Goal: Task Accomplishment & Management: Complete application form

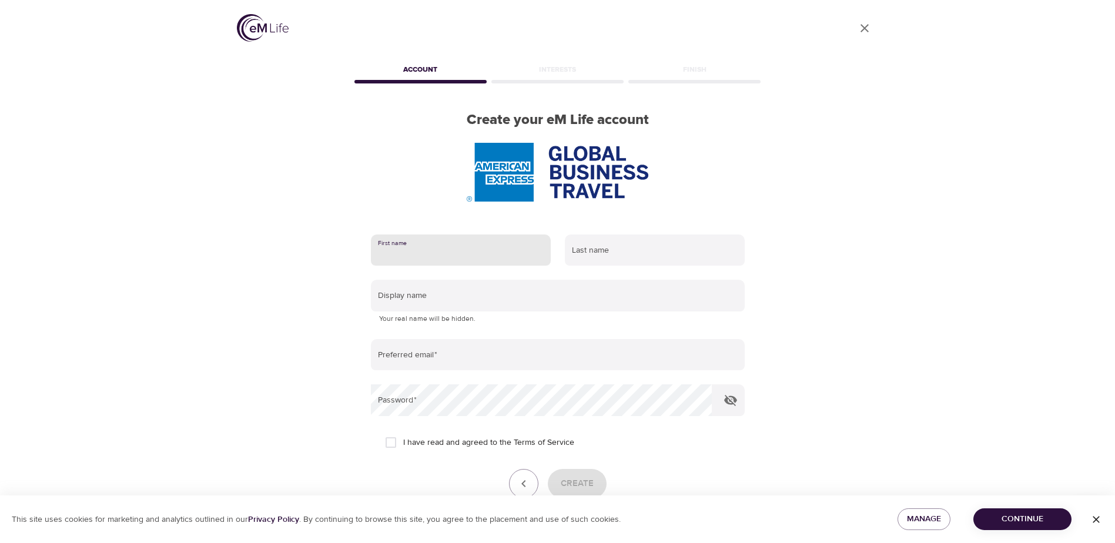
click at [426, 253] on input "text" at bounding box center [461, 251] width 180 height 32
type input "Glenda"
type input "Purves"
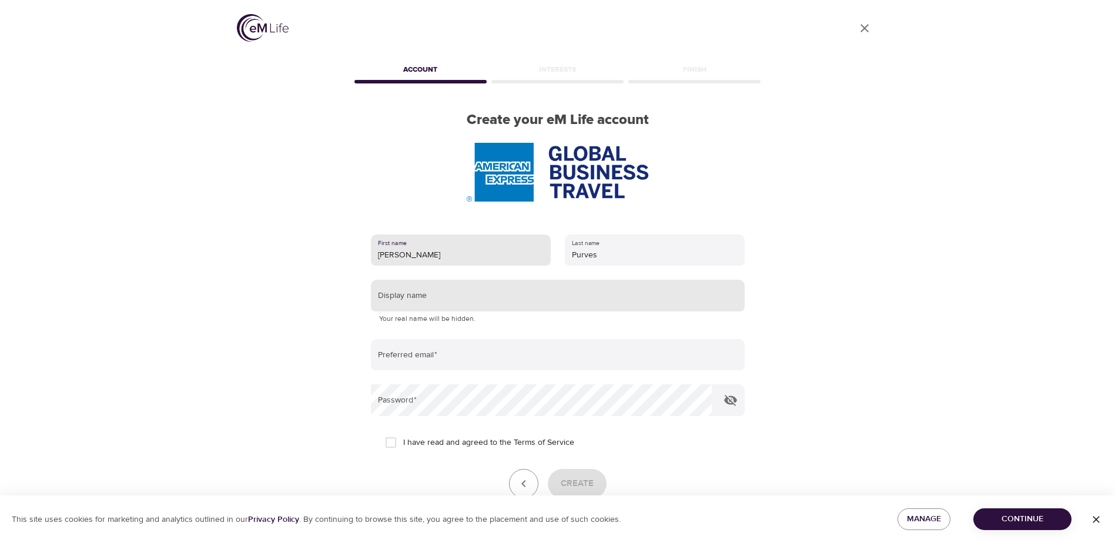
click at [458, 299] on input "text" at bounding box center [558, 296] width 374 height 32
type input "f"
type input "Fender"
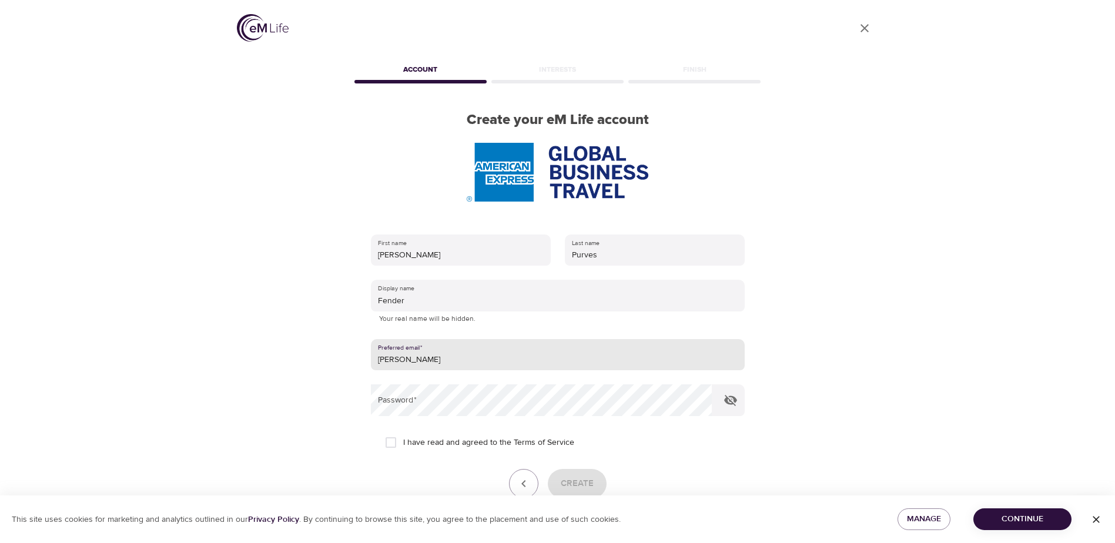
type input "[EMAIL_ADDRESS][DOMAIN_NAME]"
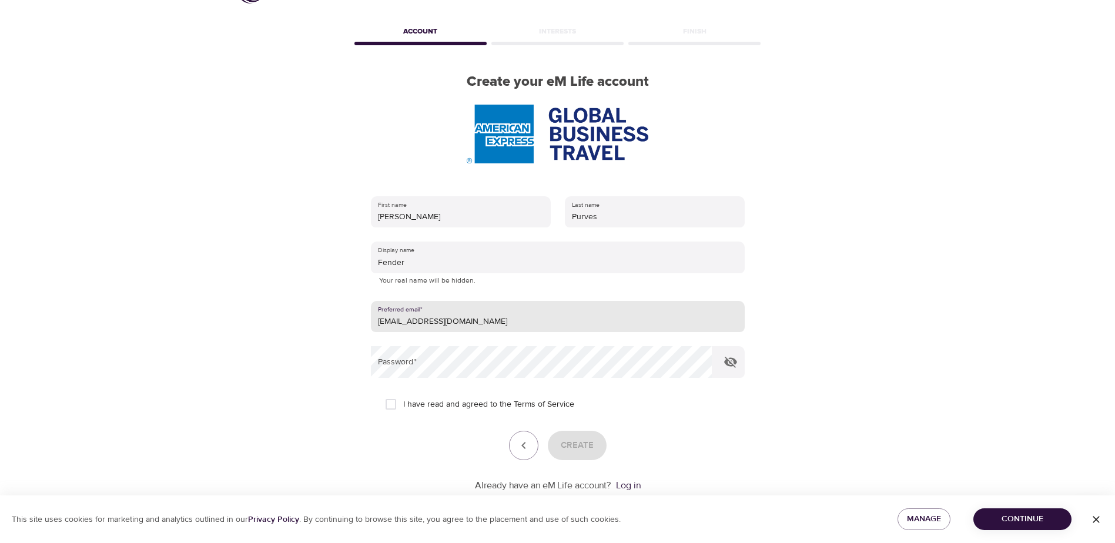
scroll to position [59, 0]
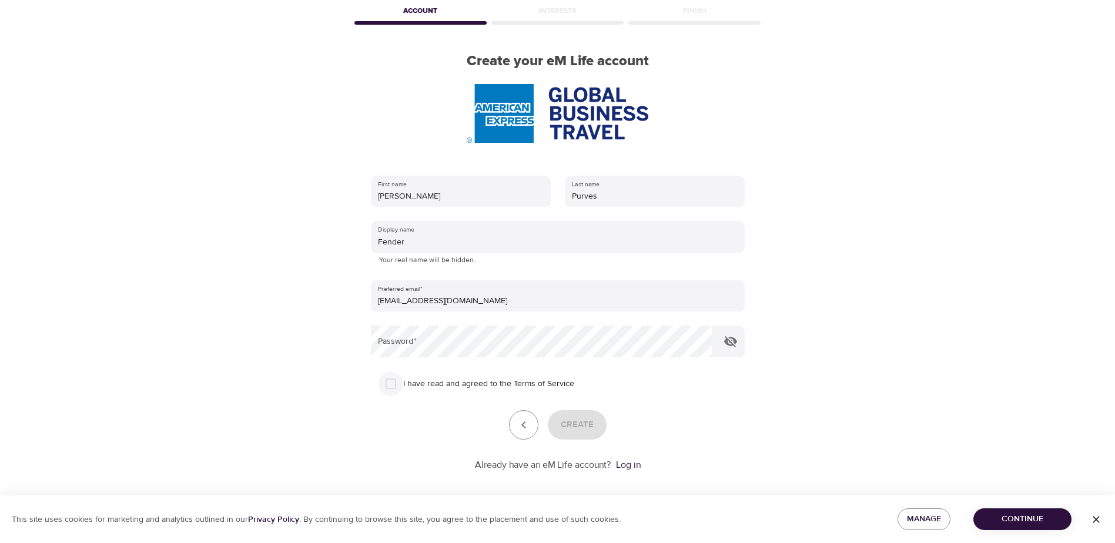
click at [379, 386] on input "I have read and agreed to the Terms of Service" at bounding box center [391, 383] width 25 height 25
checkbox input "true"
click at [582, 428] on span "Create" at bounding box center [577, 424] width 33 height 15
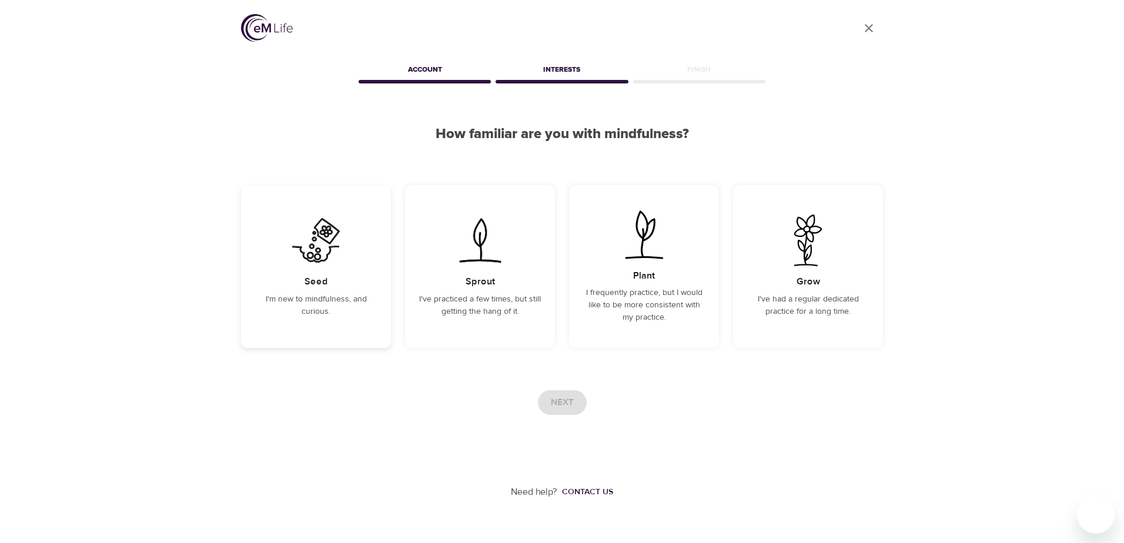
click at [335, 270] on div "Seed I'm new to mindfulness, and curious." at bounding box center [316, 266] width 150 height 163
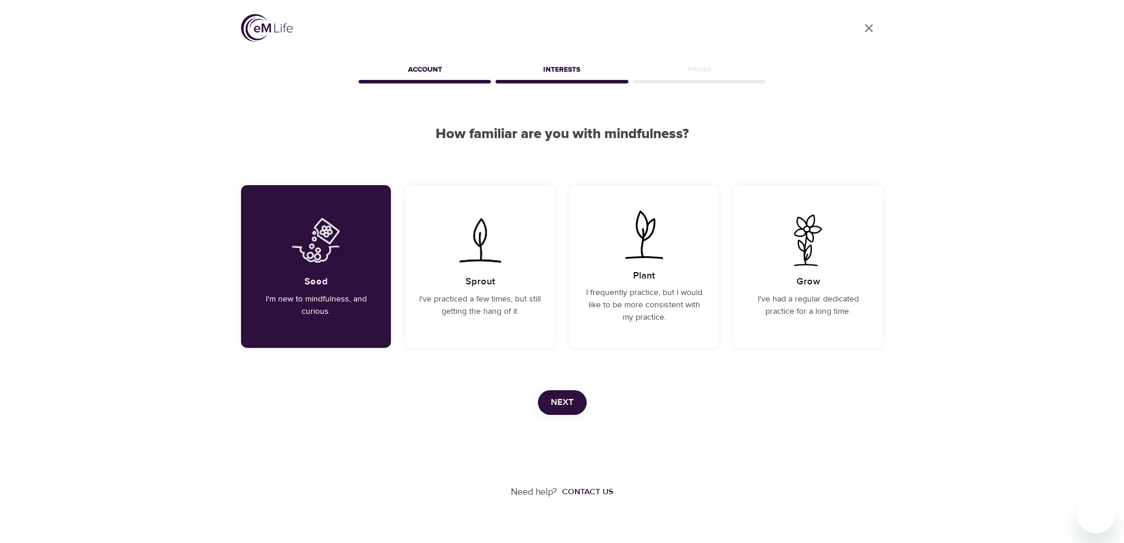
click at [560, 399] on span "Next" at bounding box center [562, 402] width 23 height 15
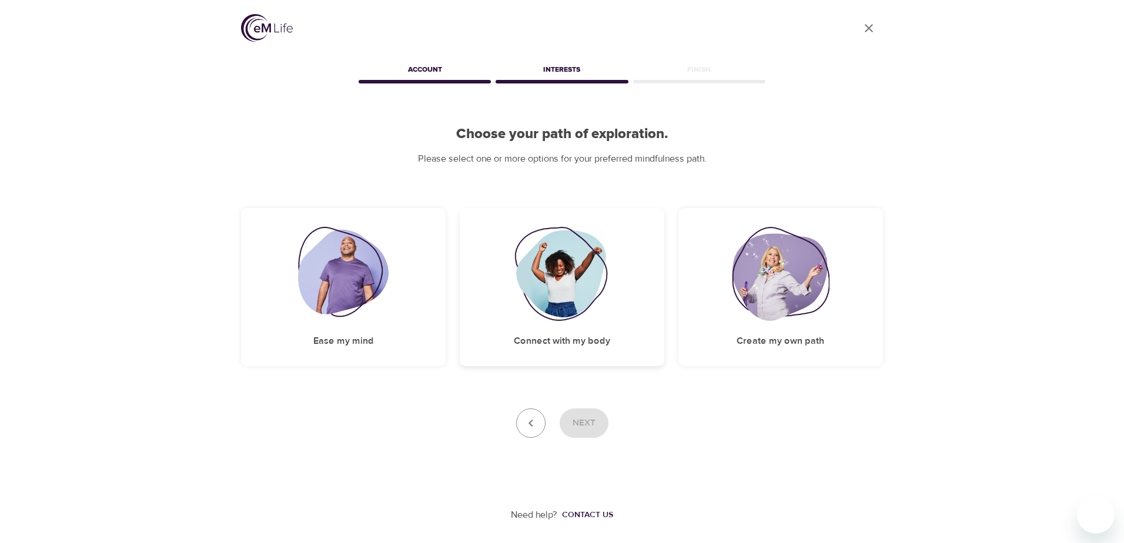
click at [556, 298] on img at bounding box center [561, 274] width 95 height 94
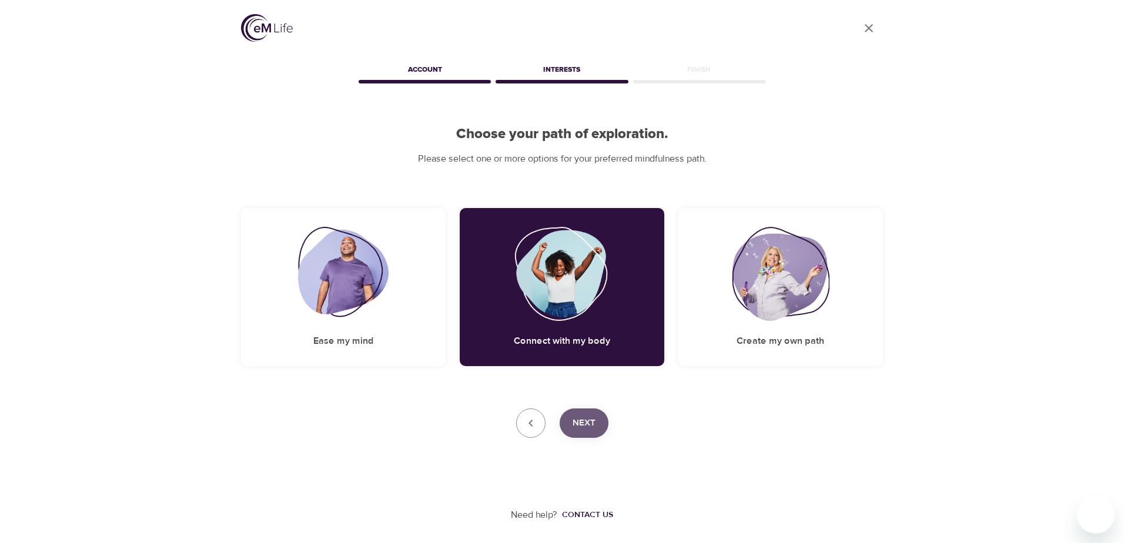
click at [576, 416] on span "Next" at bounding box center [584, 423] width 23 height 15
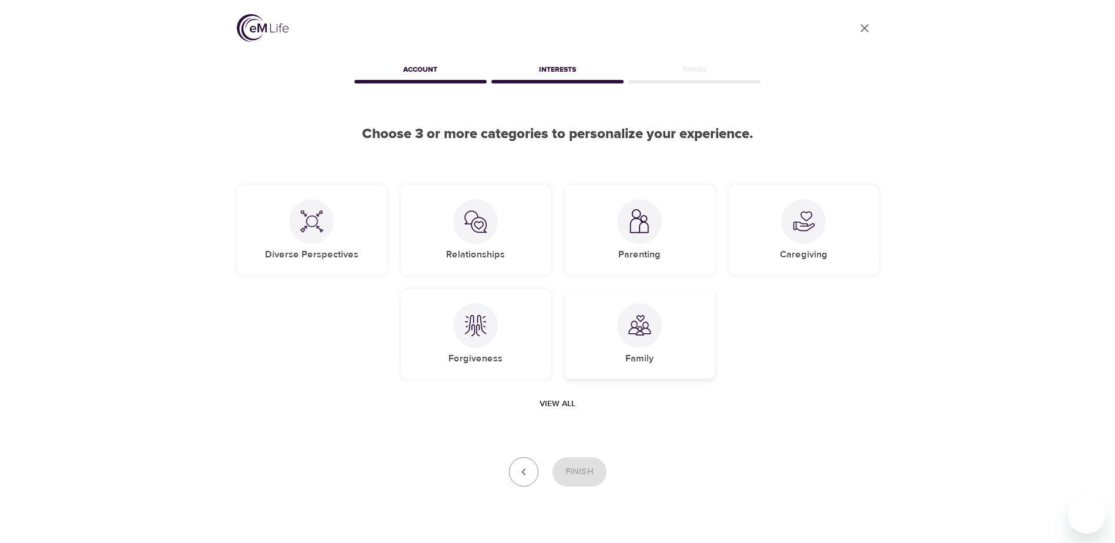
click at [663, 337] on div "Family" at bounding box center [640, 334] width 150 height 90
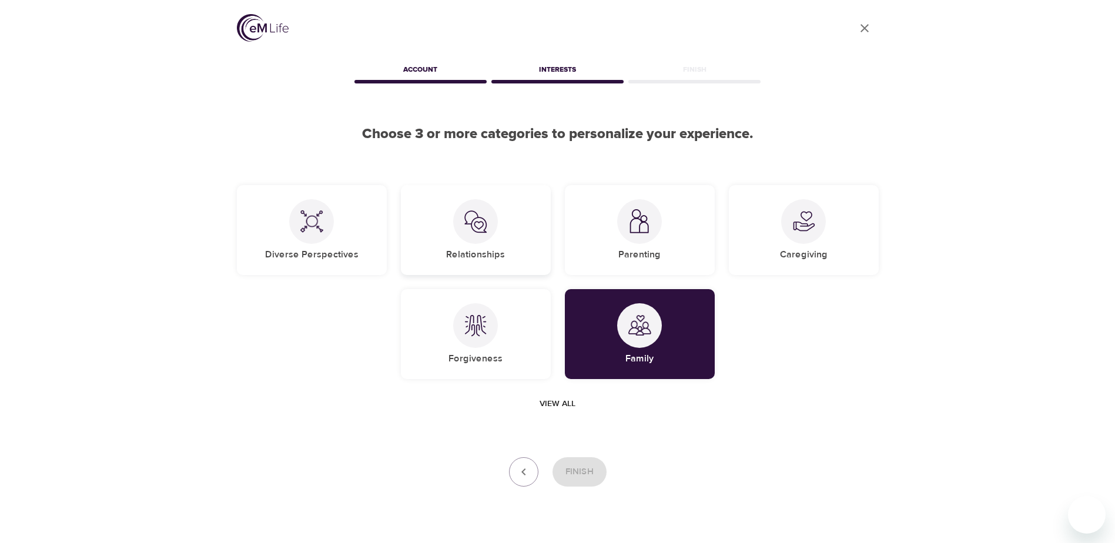
click at [471, 227] on img at bounding box center [476, 222] width 24 height 24
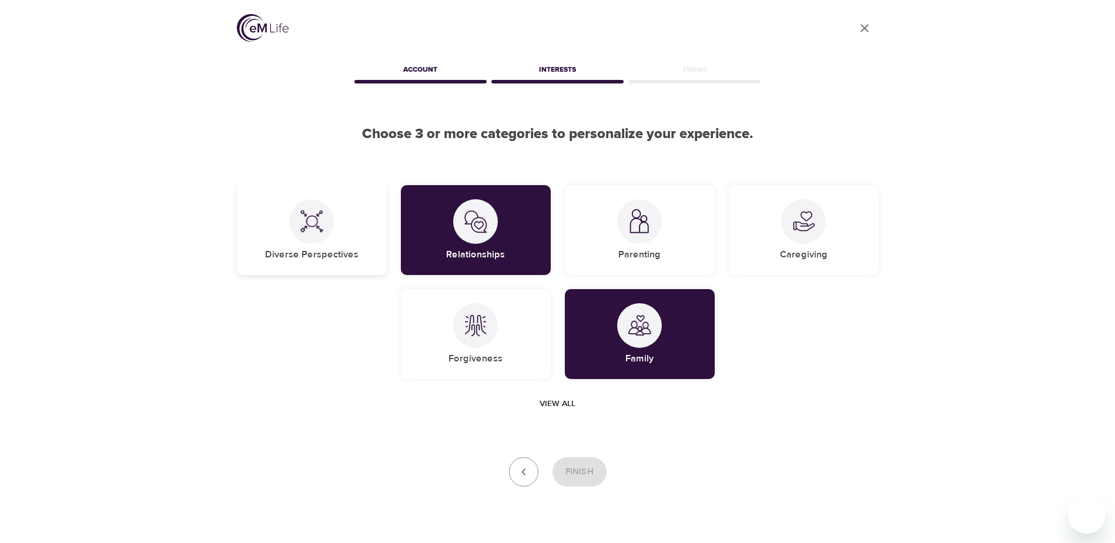
click at [325, 217] on div at bounding box center [311, 221] width 45 height 45
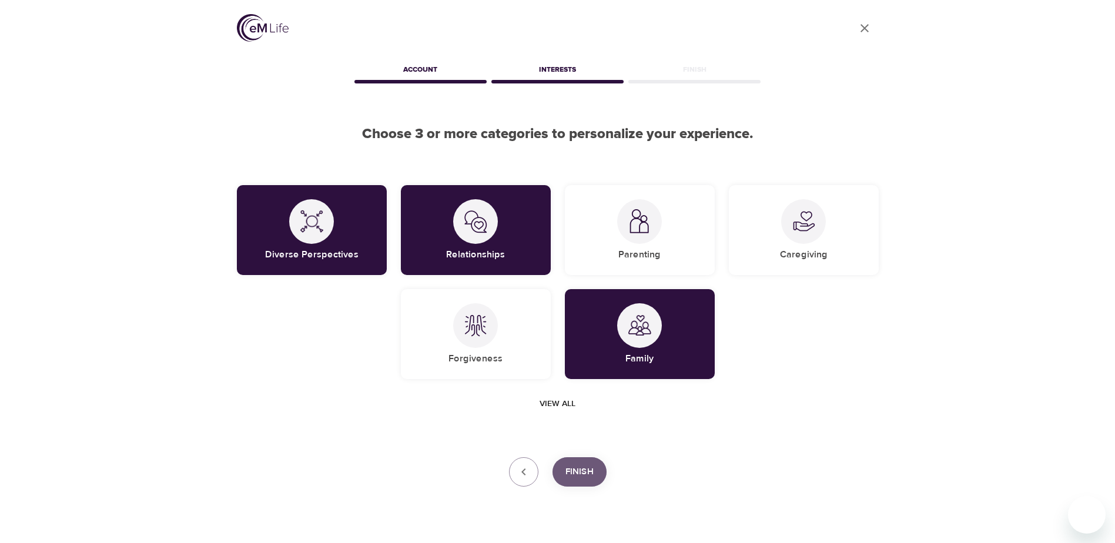
click at [581, 467] on span "Finish" at bounding box center [579, 471] width 28 height 15
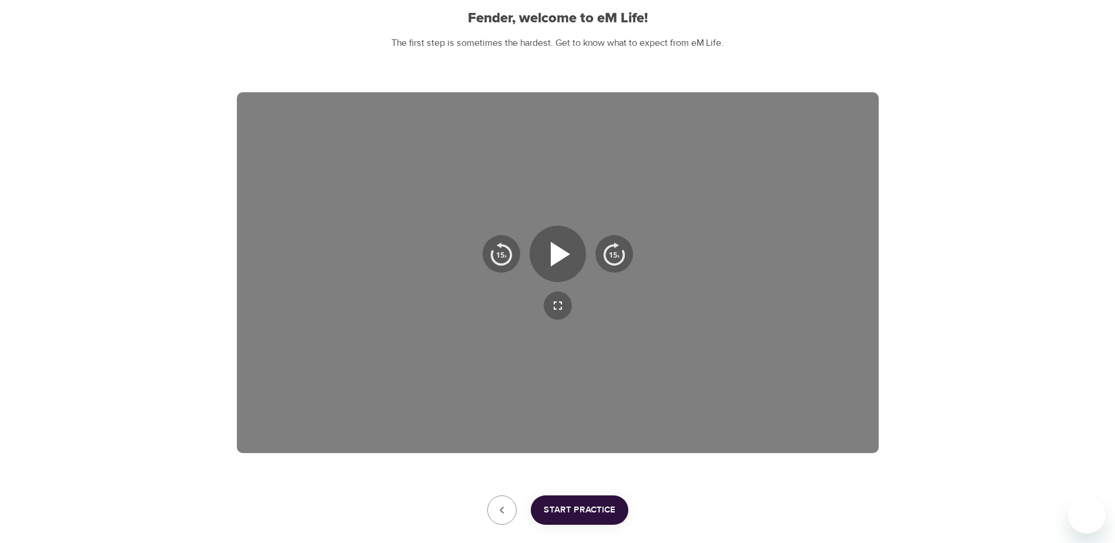
scroll to position [118, 0]
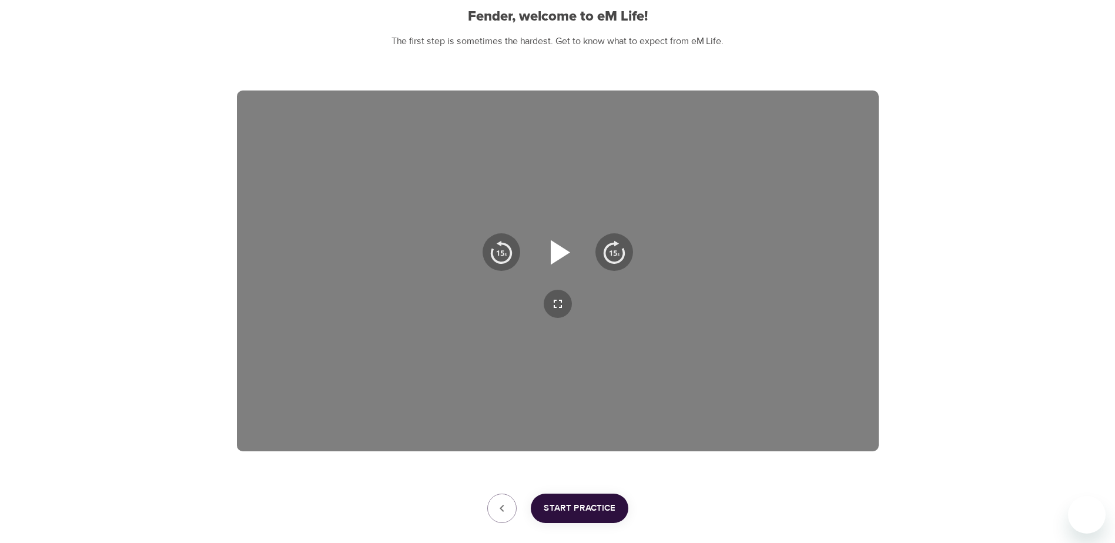
click at [555, 251] on icon "button" at bounding box center [560, 252] width 19 height 25
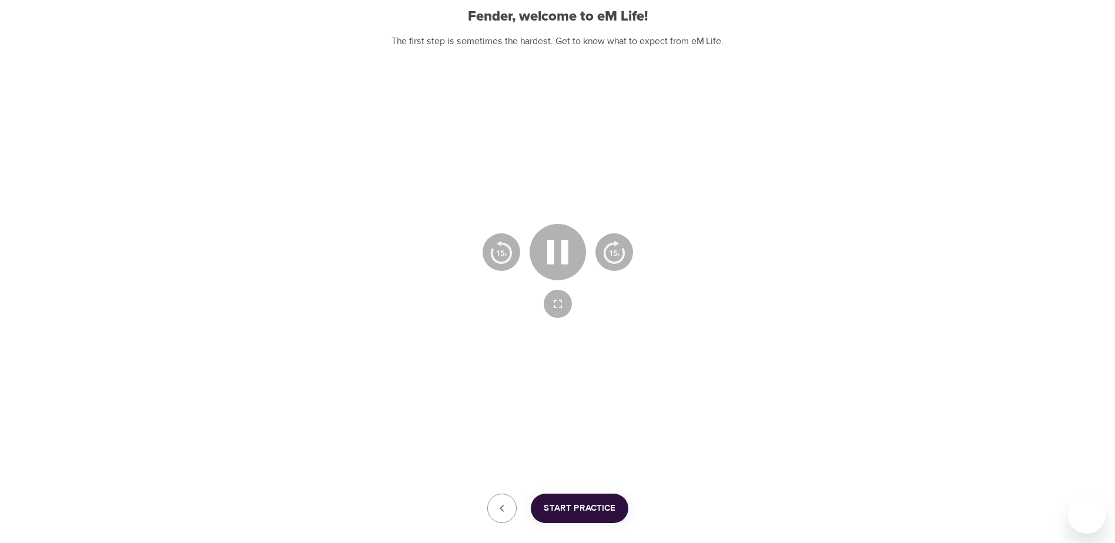
scroll to position [182, 0]
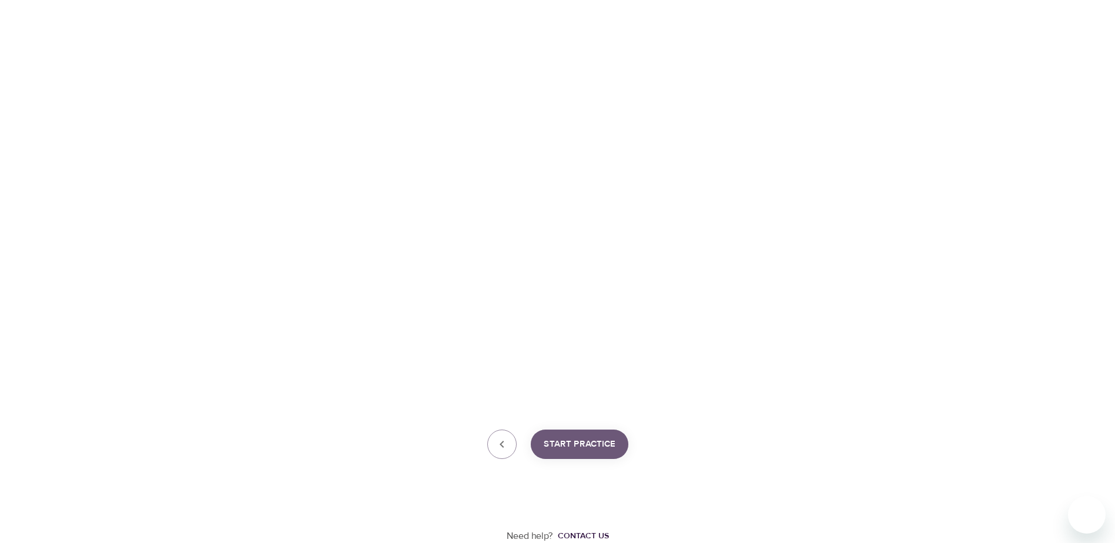
click at [576, 441] on span "Start Practice" at bounding box center [580, 444] width 72 height 15
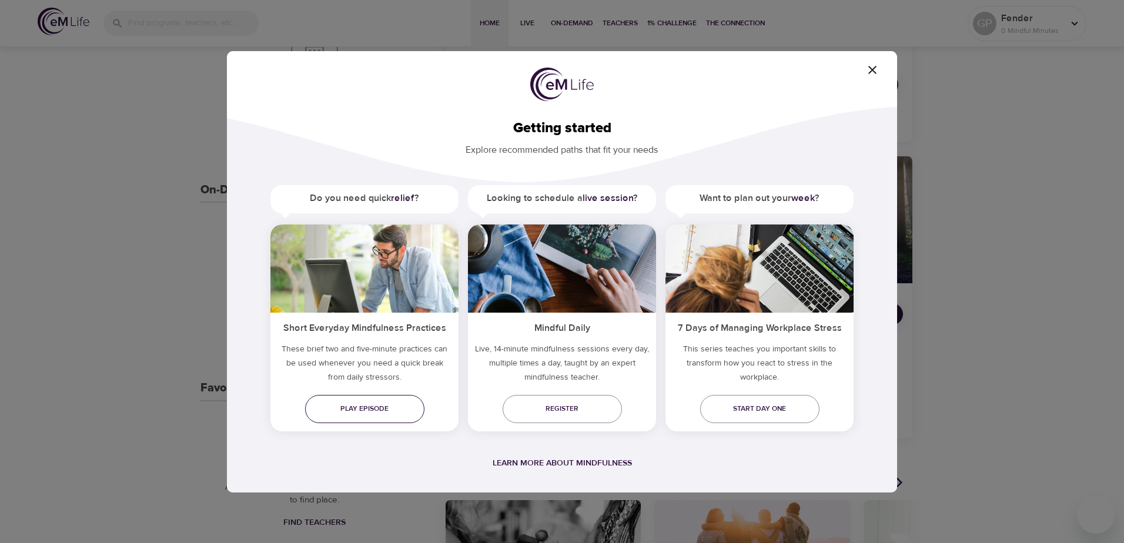
click at [362, 409] on span "Play episode" at bounding box center [364, 409] width 101 height 12
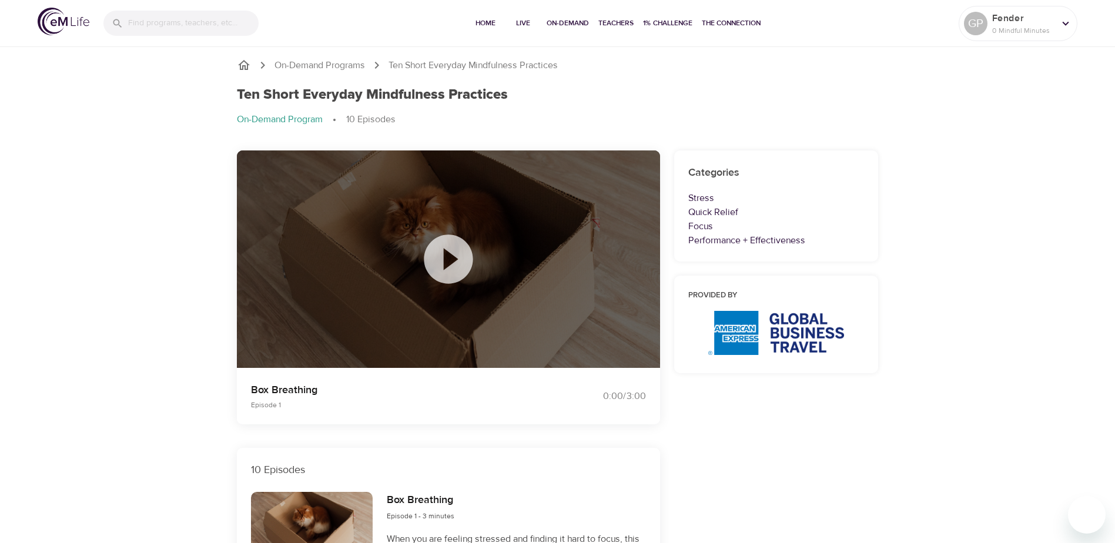
click at [445, 261] on icon at bounding box center [448, 259] width 59 height 59
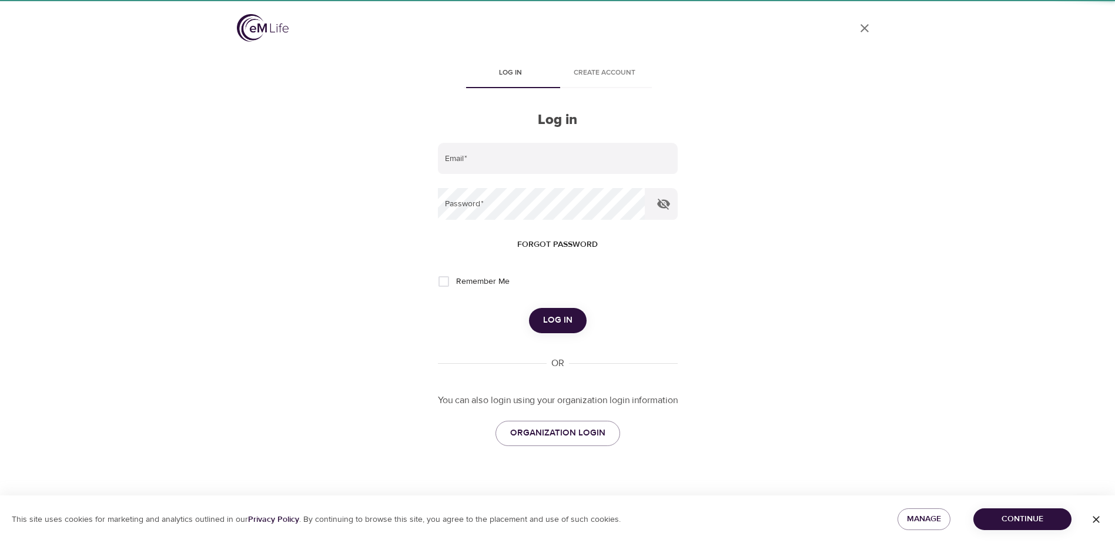
type input "[EMAIL_ADDRESS][DOMAIN_NAME]"
